Goal: Transaction & Acquisition: Obtain resource

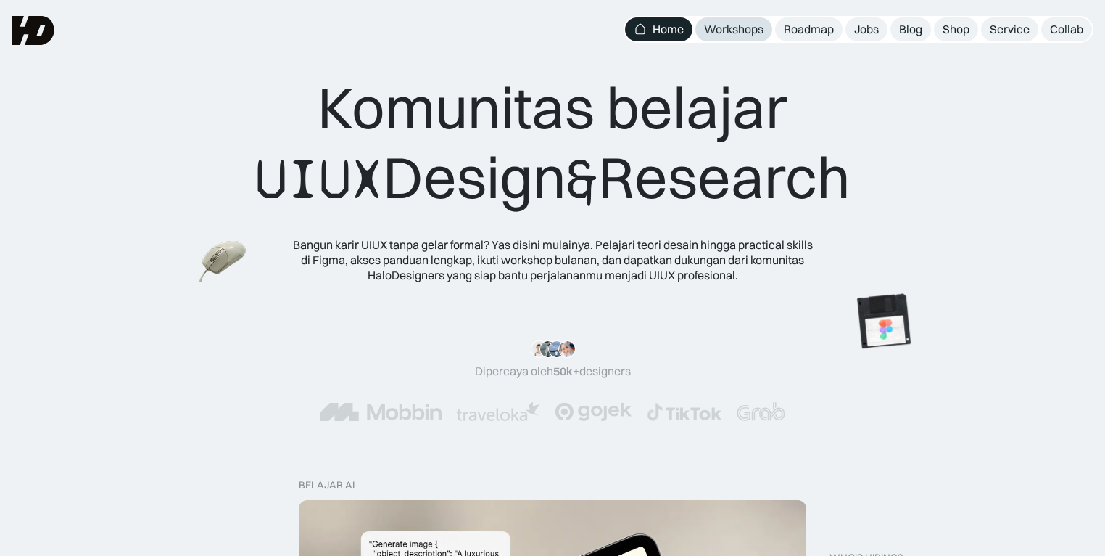
click at [733, 35] on div "Workshops" at bounding box center [733, 29] width 59 height 15
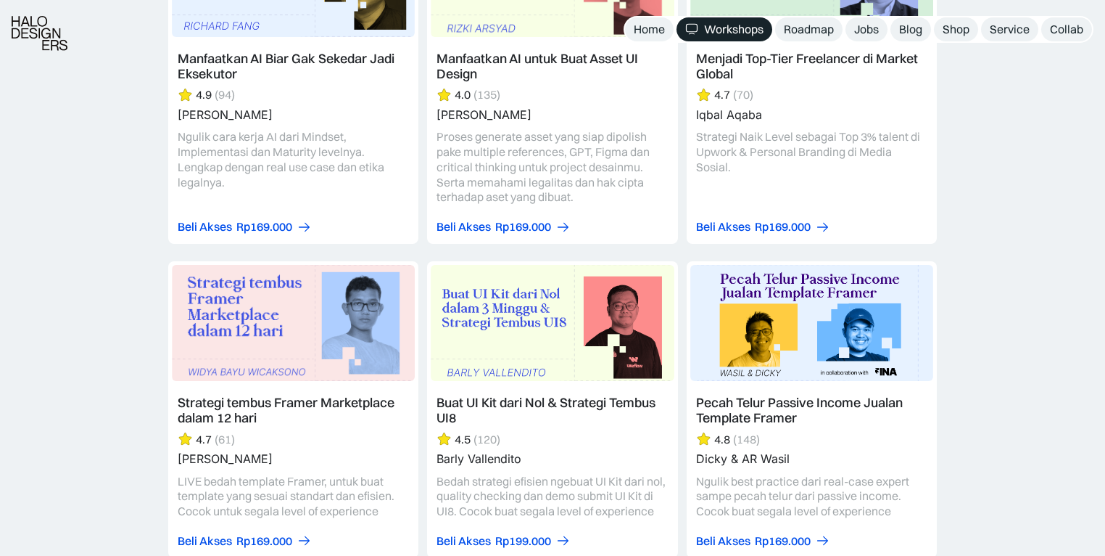
scroll to position [2368, 0]
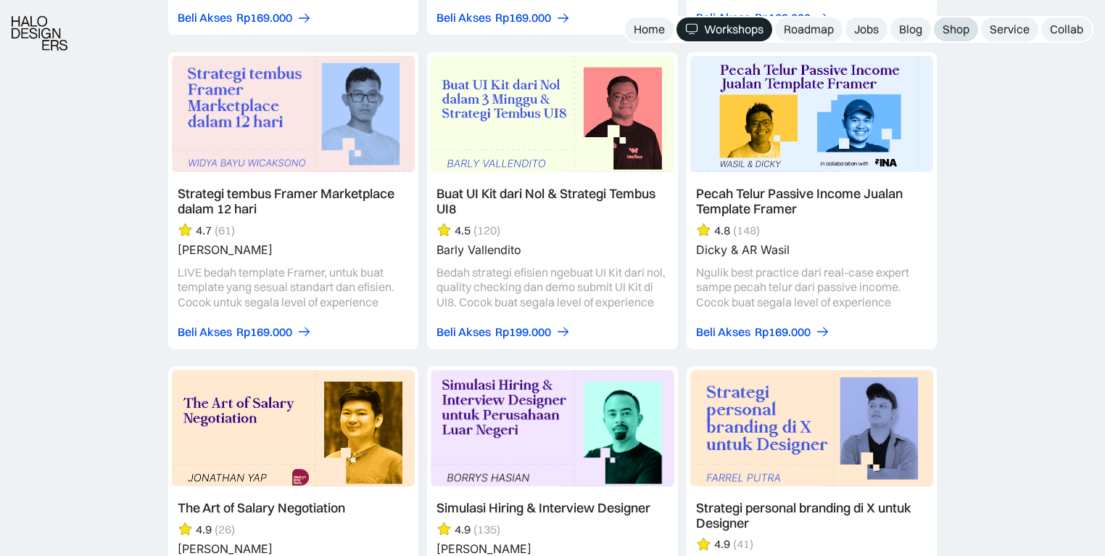
click at [968, 35] on div "Shop" at bounding box center [956, 29] width 27 height 15
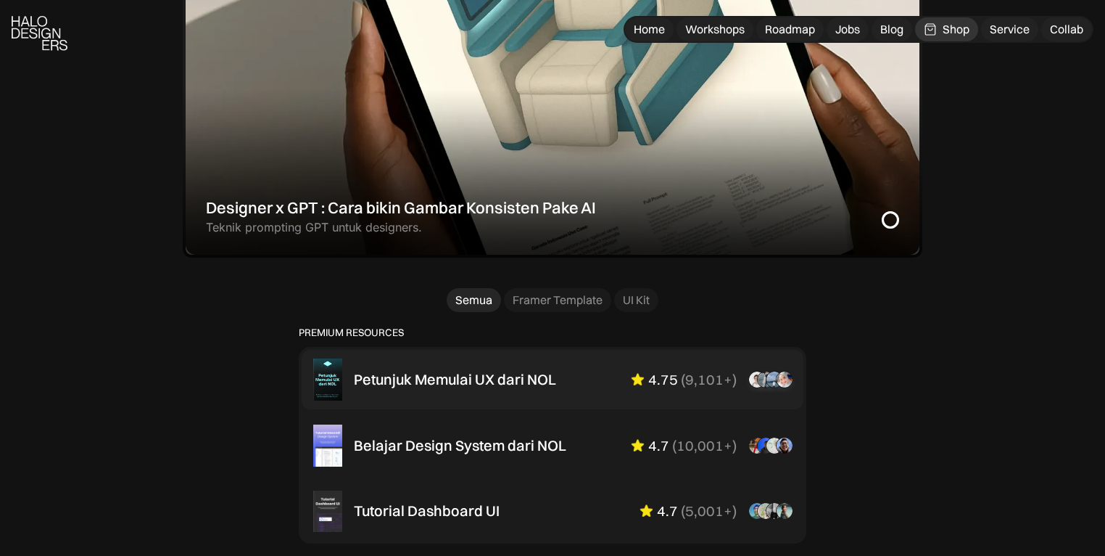
scroll to position [766, 0]
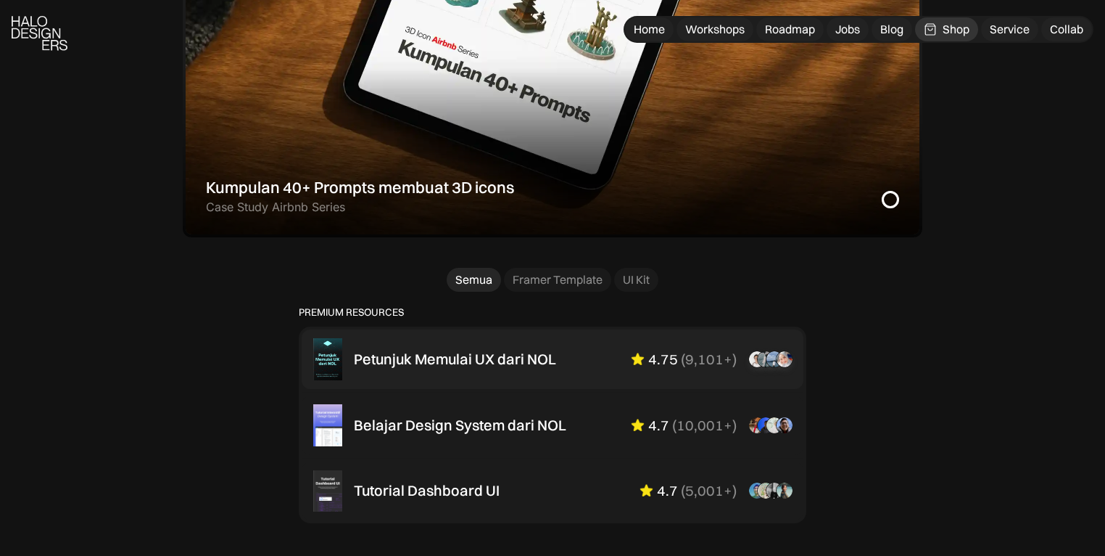
click at [412, 357] on div "Petunjuk Memulai UX dari NOL" at bounding box center [455, 358] width 202 height 17
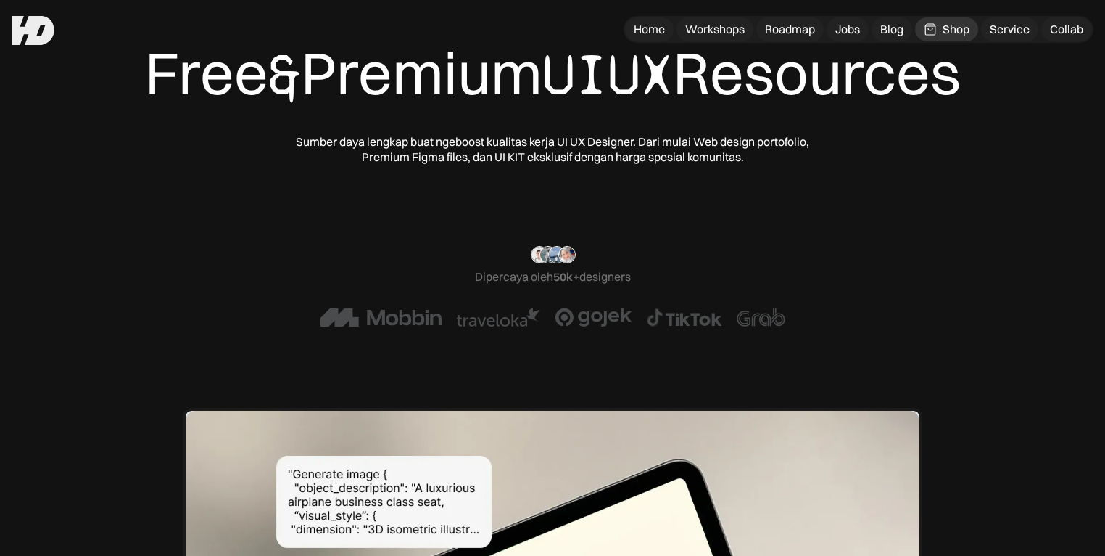
scroll to position [0, 0]
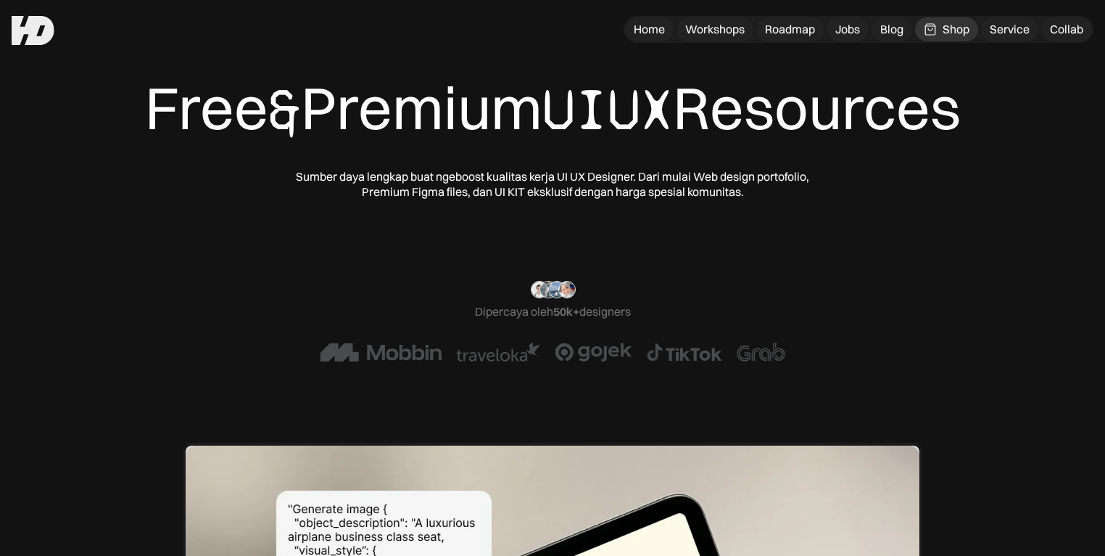
click at [621, 123] on span "UIUX" at bounding box center [608, 110] width 131 height 72
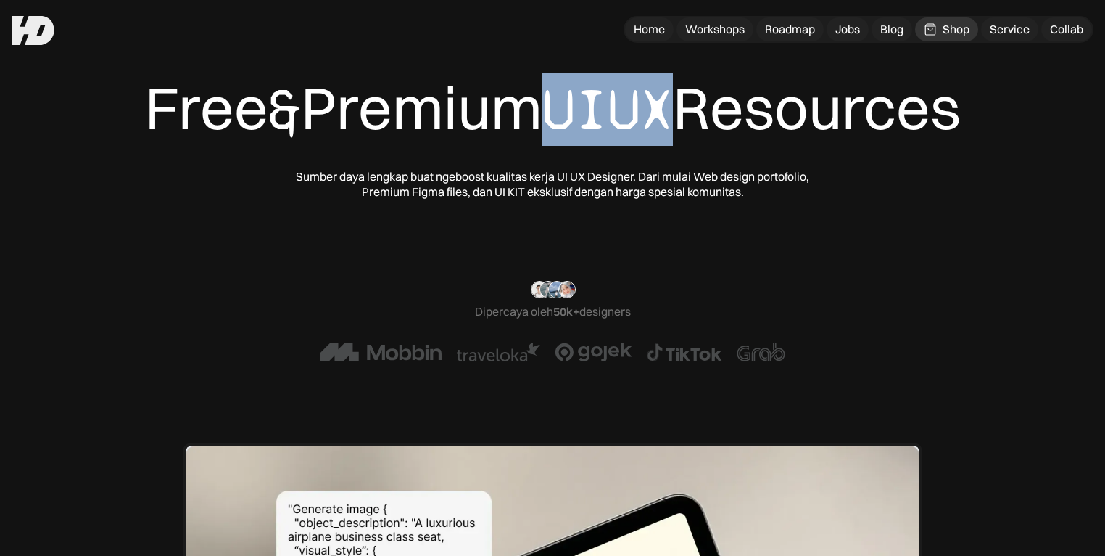
click at [621, 123] on span "UIUX" at bounding box center [608, 110] width 131 height 72
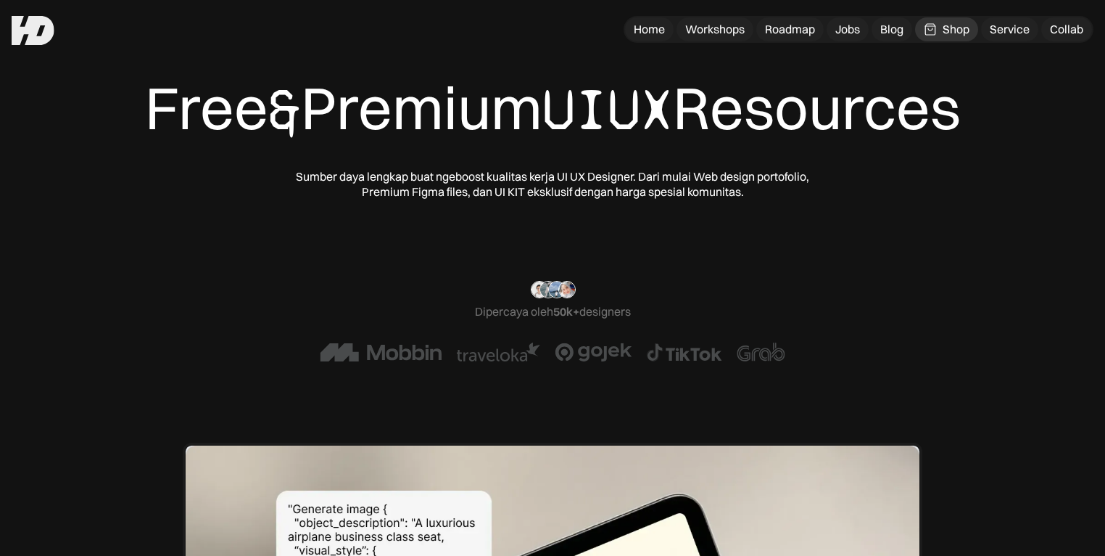
click at [415, 102] on div "Free & Premium UIUX Resources" at bounding box center [553, 109] width 816 height 73
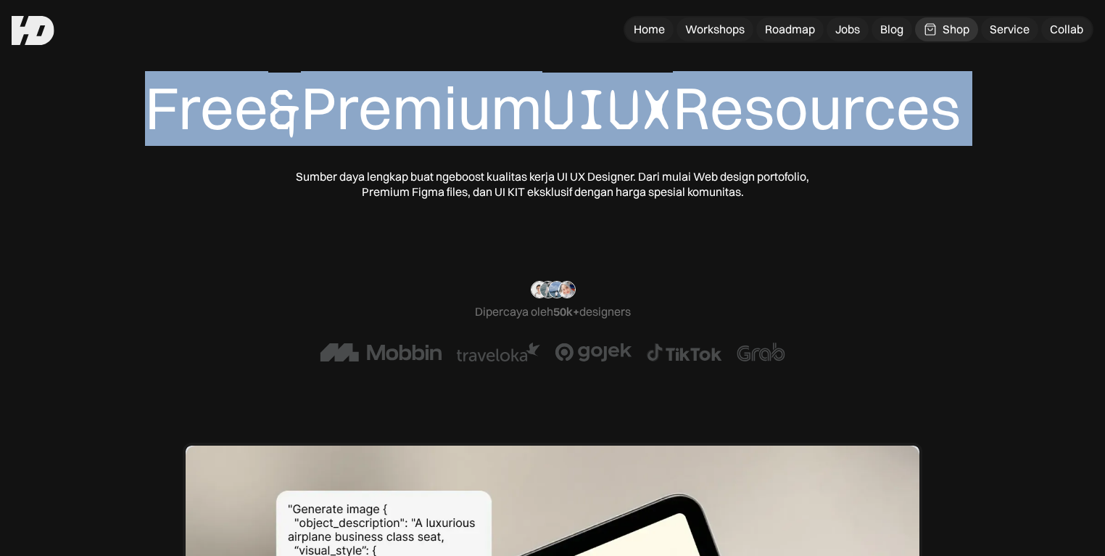
click at [415, 102] on div "Free & Premium UIUX Resources" at bounding box center [553, 109] width 816 height 73
